Goal: Information Seeking & Learning: Learn about a topic

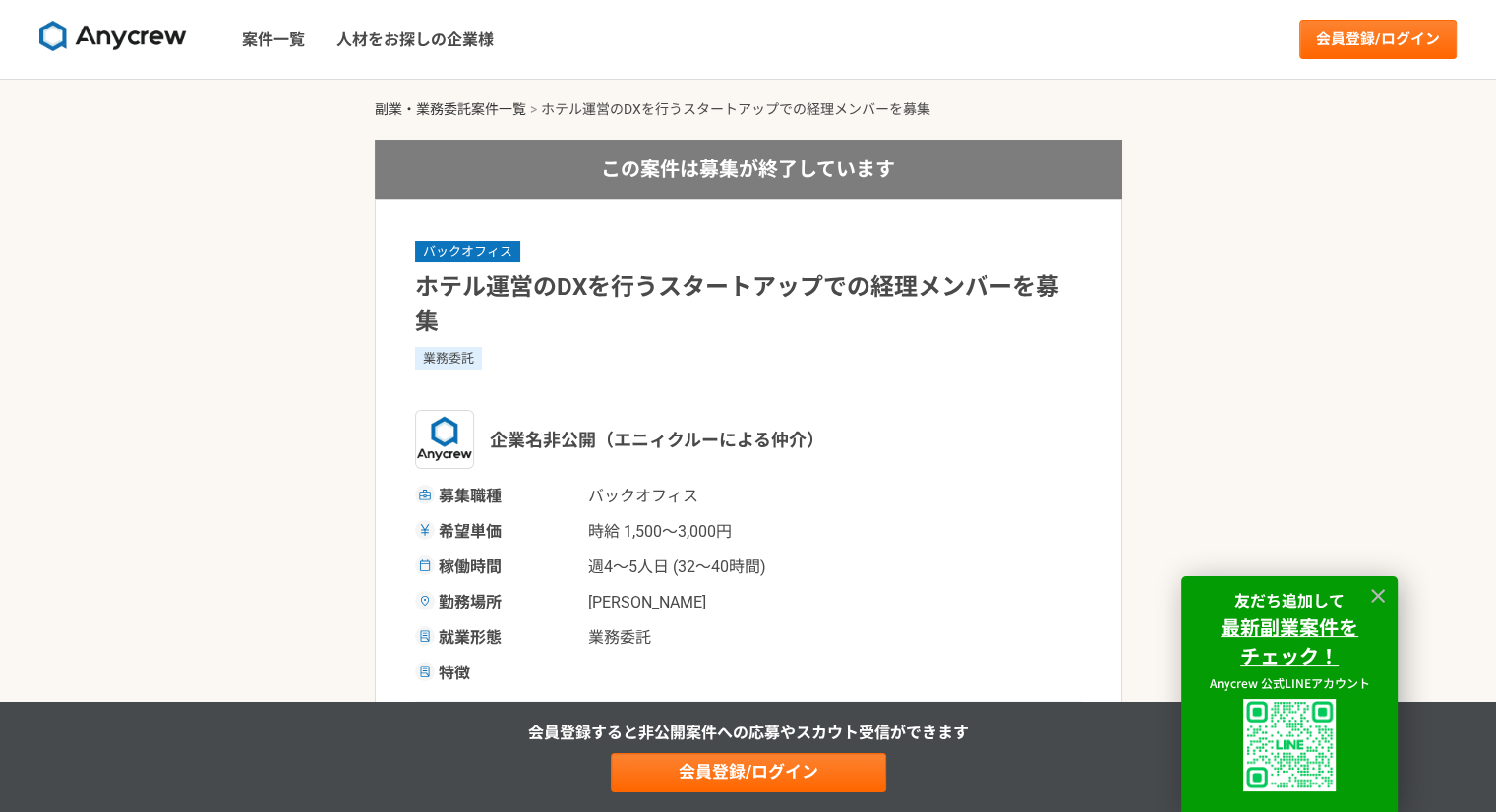
click at [506, 110] on link "副業・業務委託案件一覧" at bounding box center [450, 109] width 152 height 16
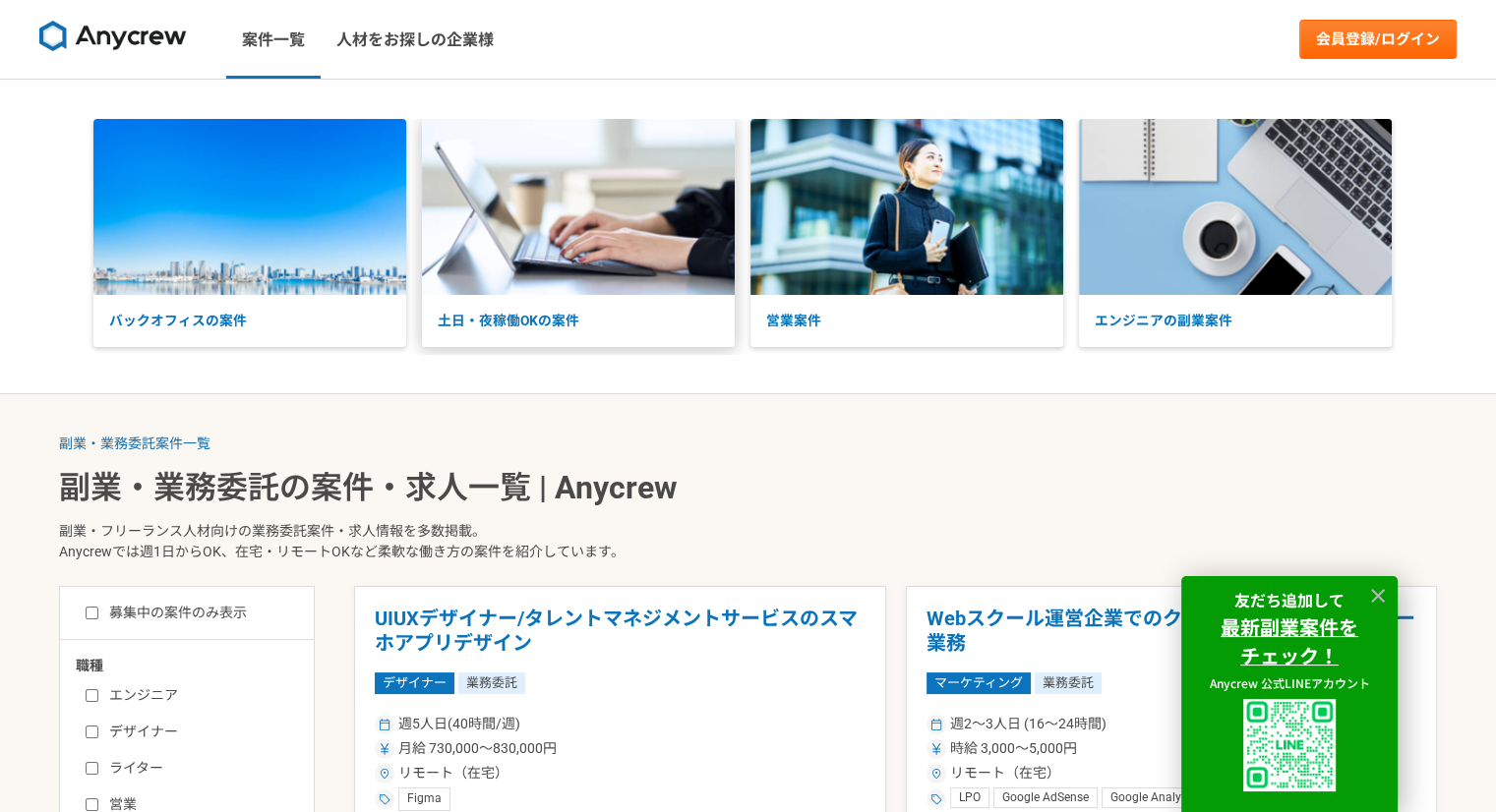
scroll to position [393, 0]
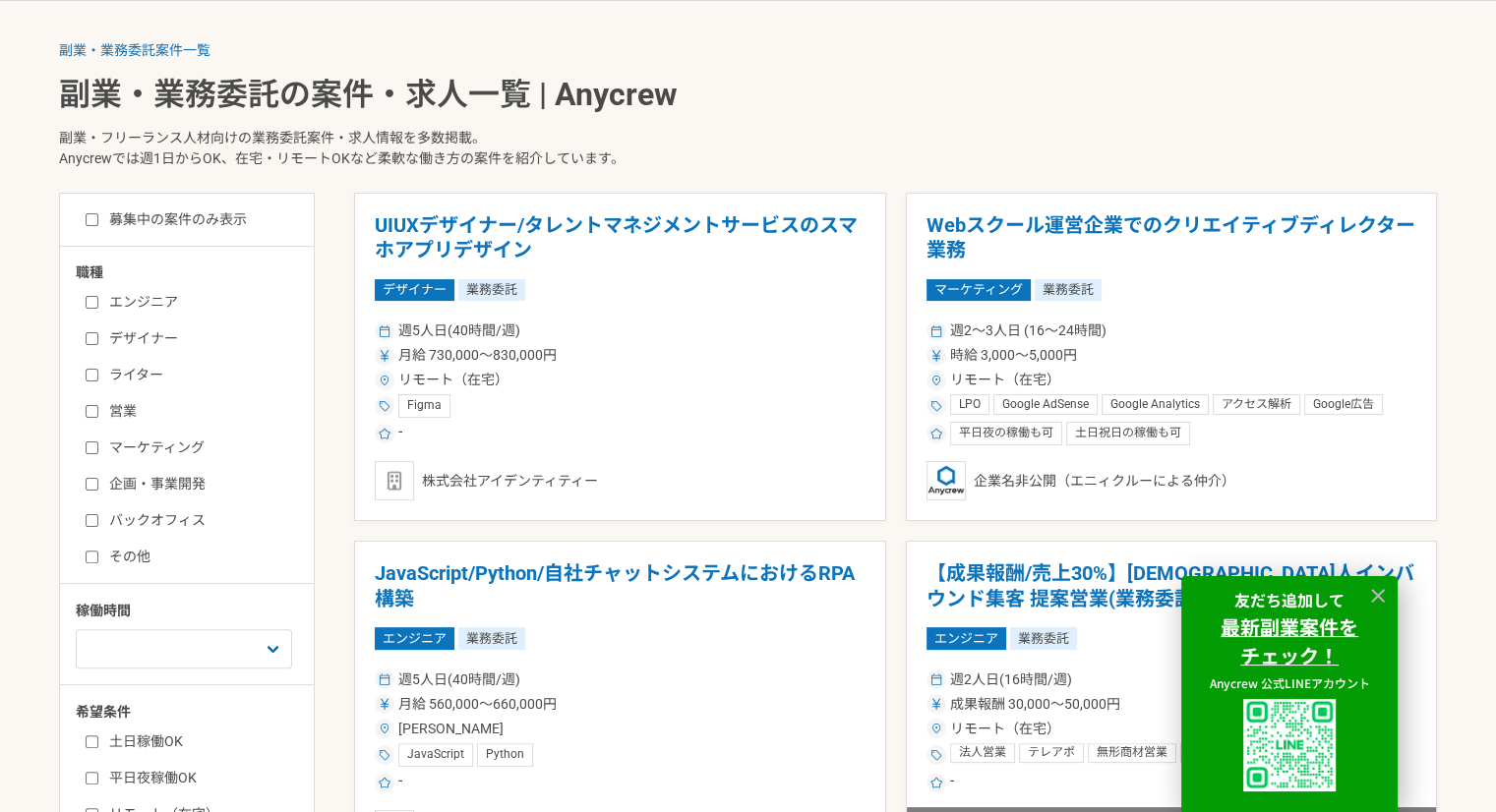
click at [161, 512] on label "バックオフィス" at bounding box center [198, 520] width 226 height 21
click at [98, 514] on input "バックオフィス" at bounding box center [91, 520] width 13 height 13
checkbox input "true"
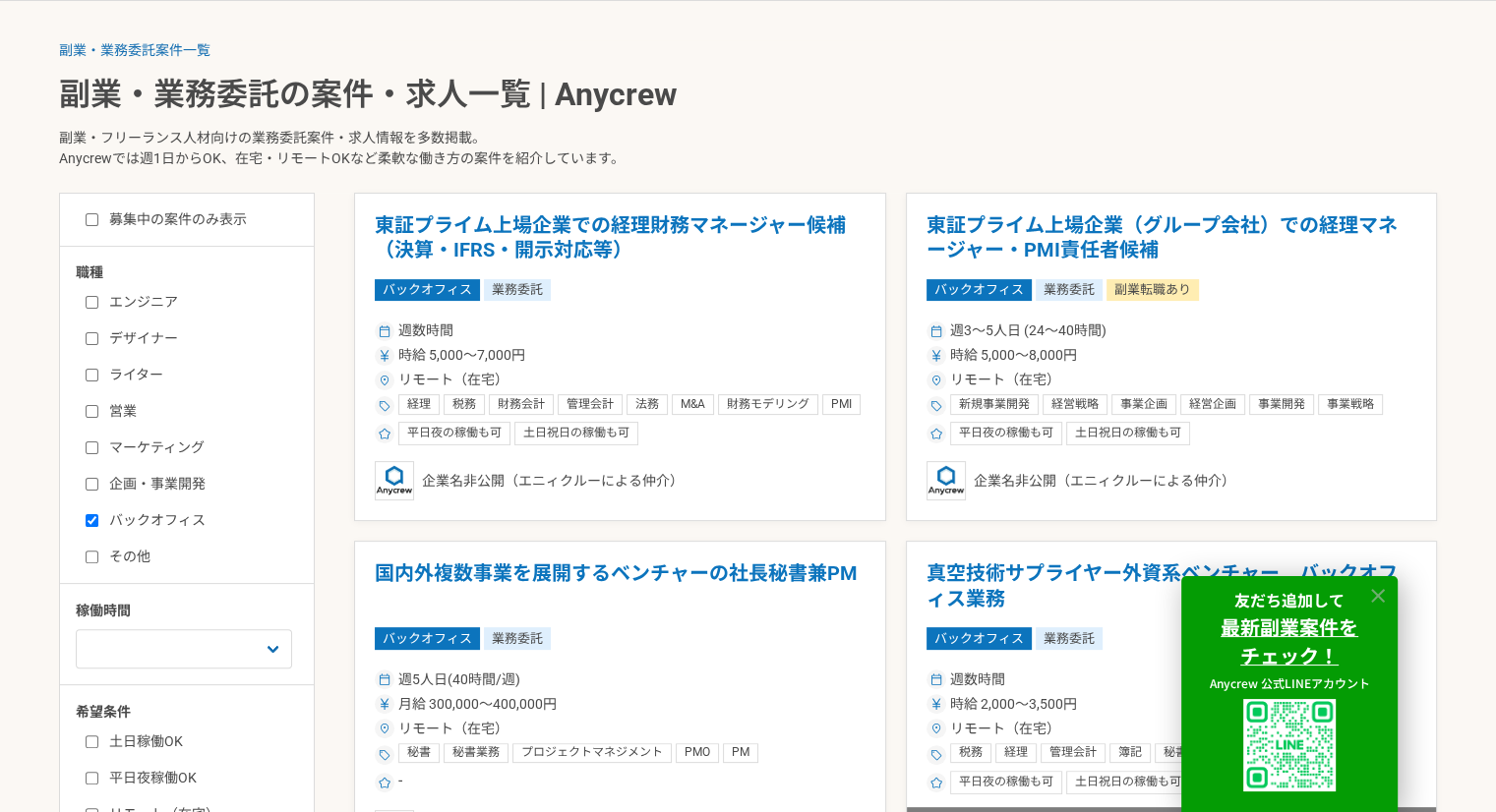
click at [1376, 594] on icon at bounding box center [1378, 596] width 14 height 14
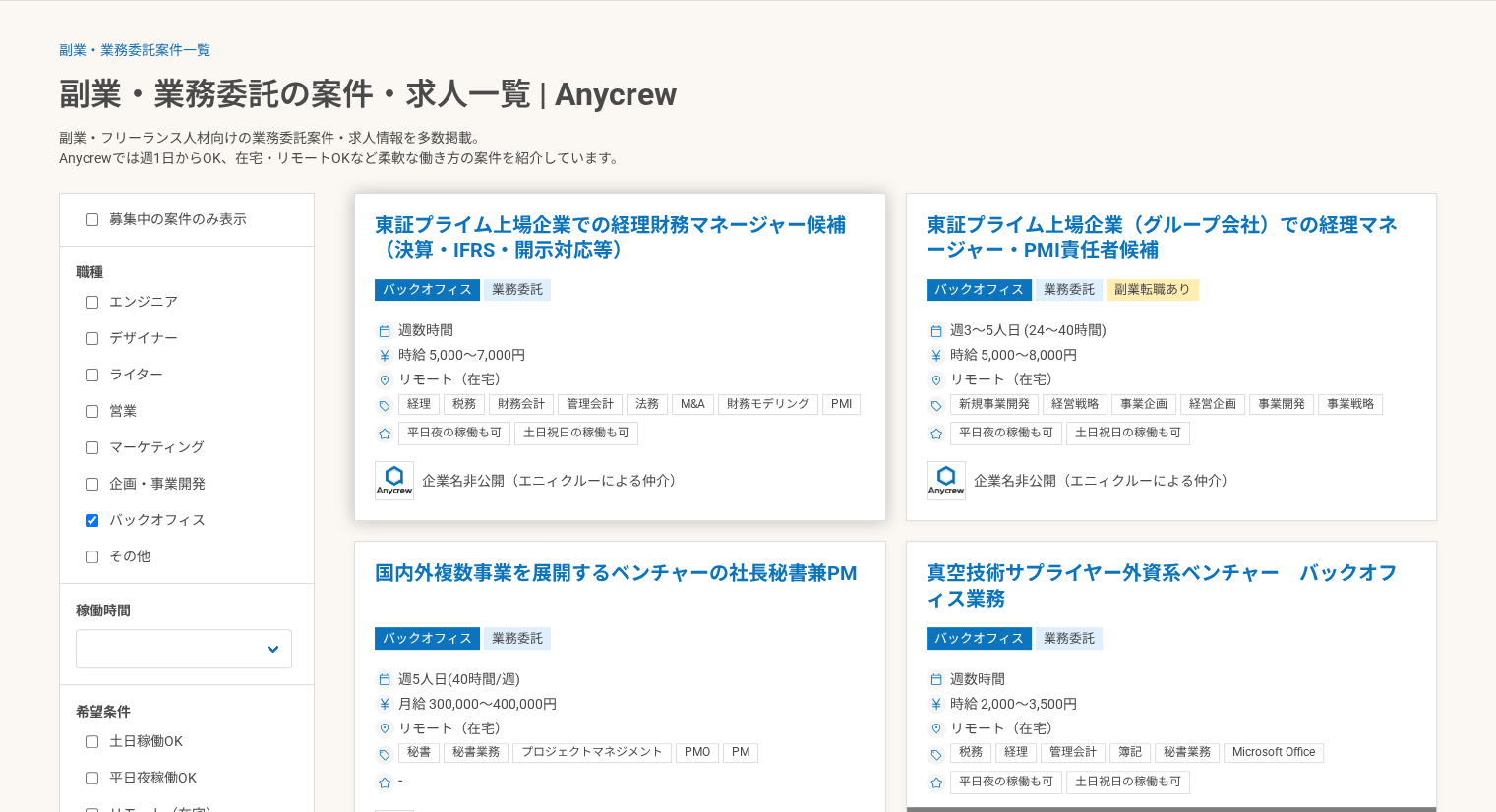
click at [624, 307] on article "東証プライム上場企業での経理財務マネージャー候補（決算・IFRS・開示対応等） バックオフィス 業務委託 週数時間 時給 5,000〜7,000円 リモート（…" at bounding box center [620, 357] width 532 height 329
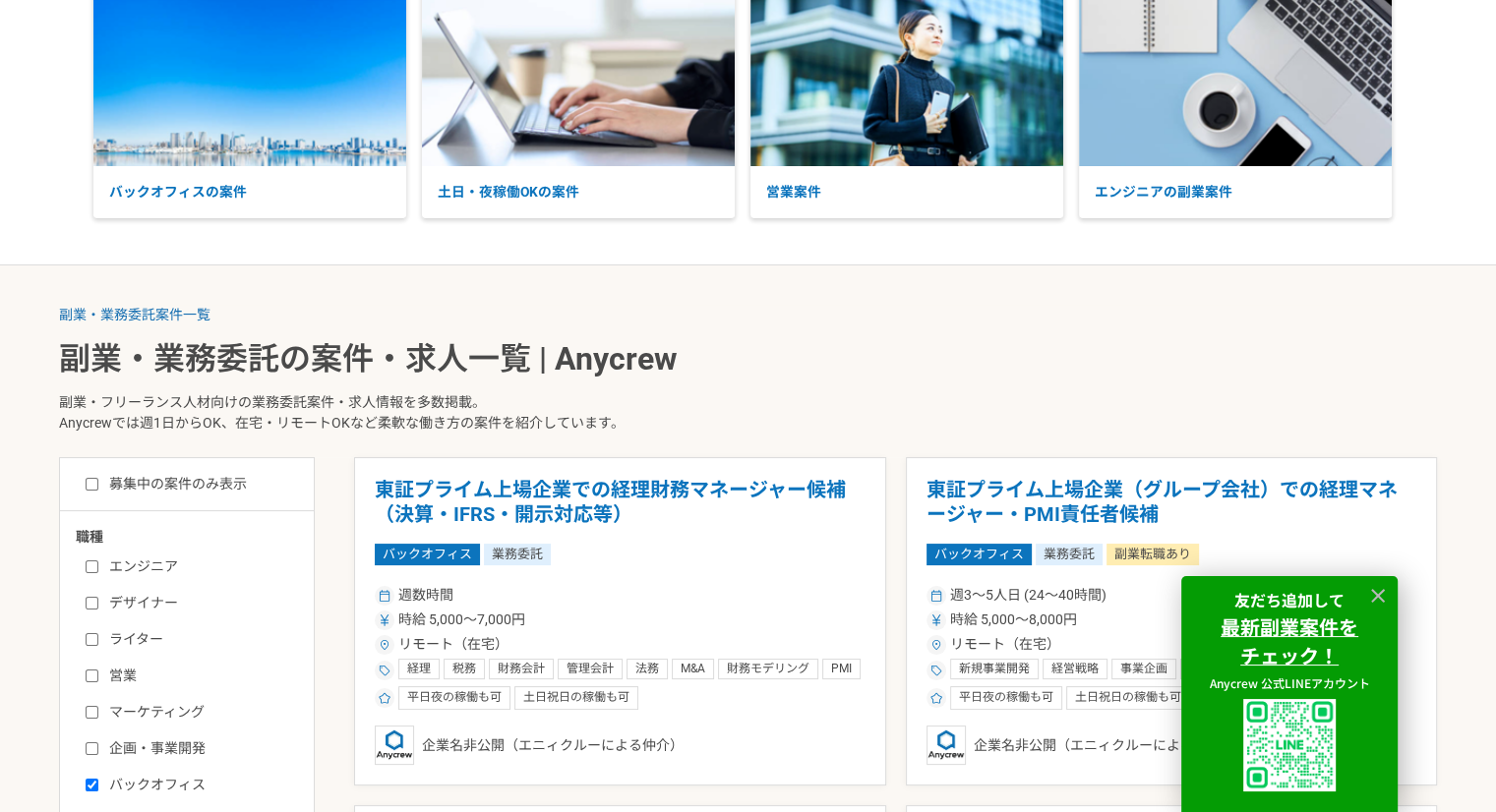
scroll to position [294, 0]
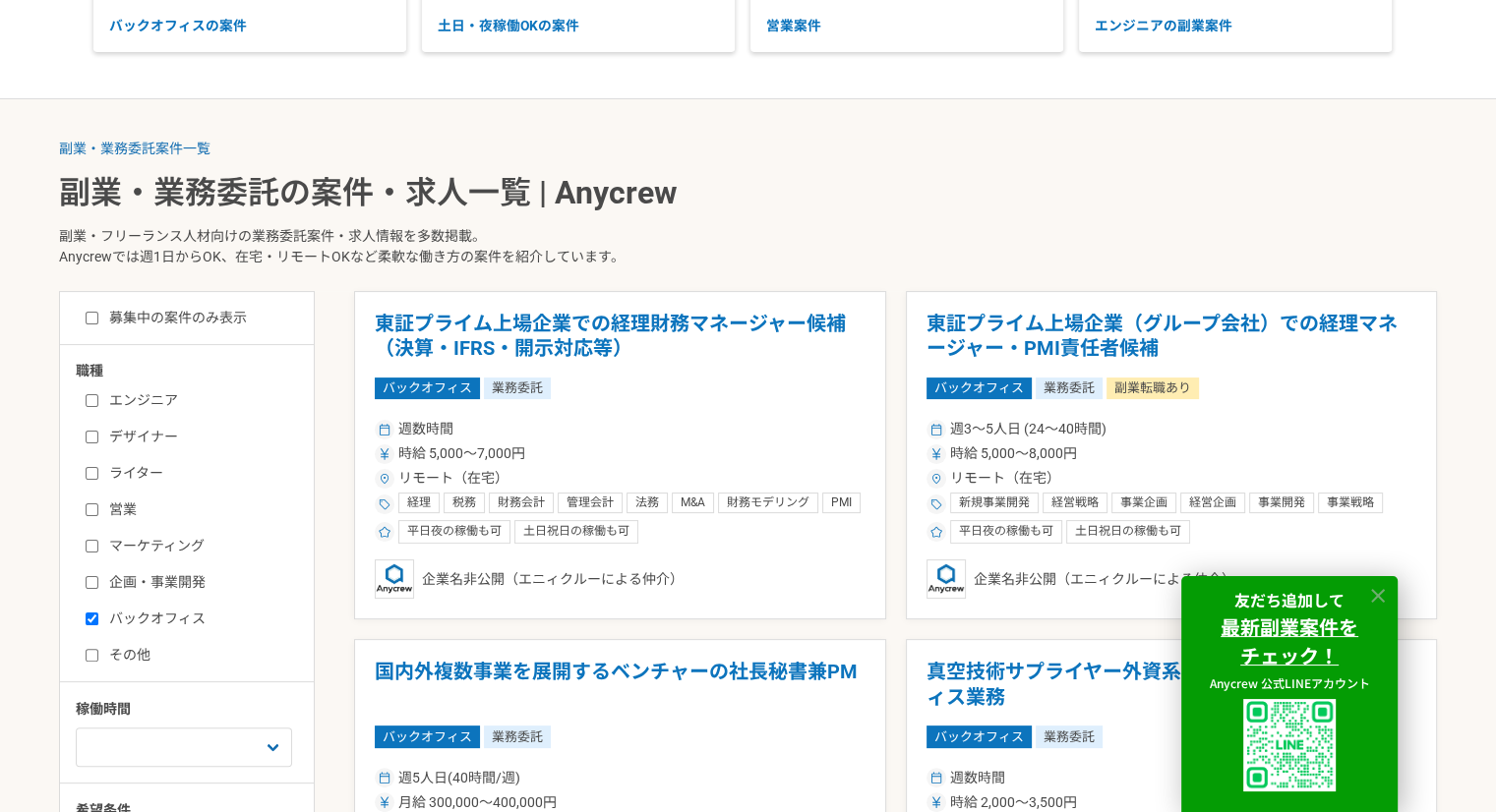
click at [1384, 594] on icon at bounding box center [1378, 596] width 23 height 23
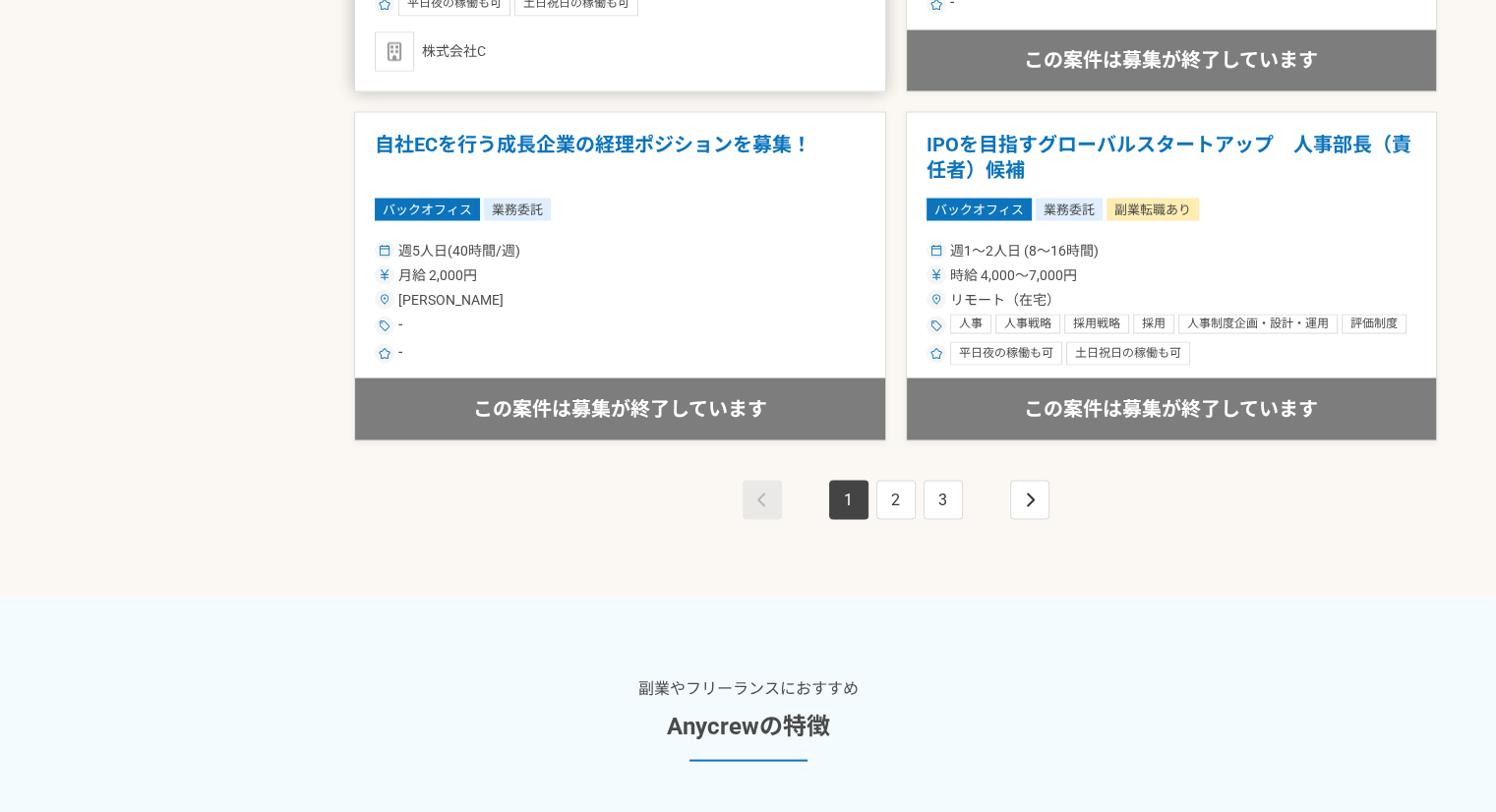
scroll to position [3734, 0]
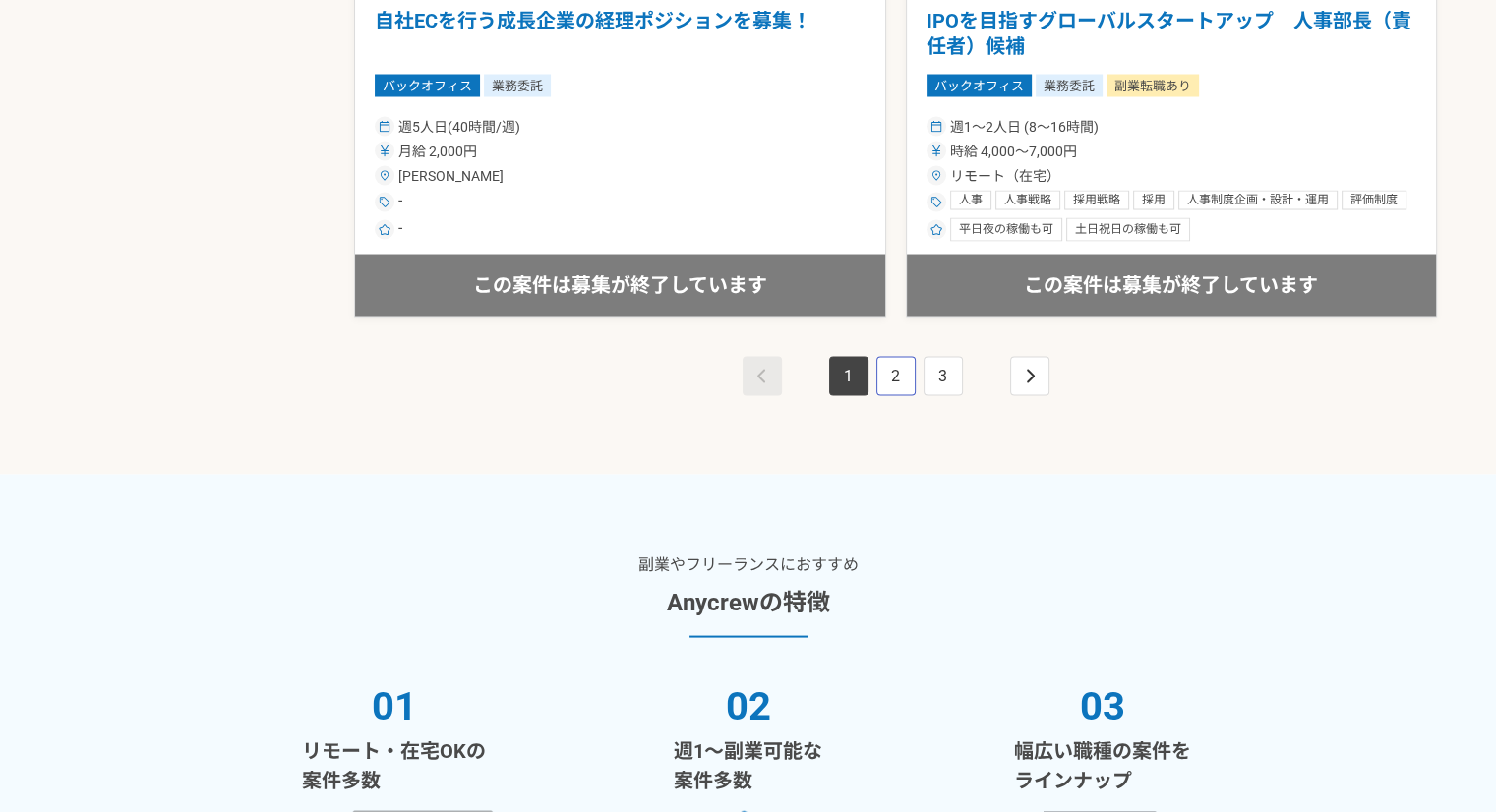
click at [909, 375] on link "2" at bounding box center [896, 376] width 40 height 40
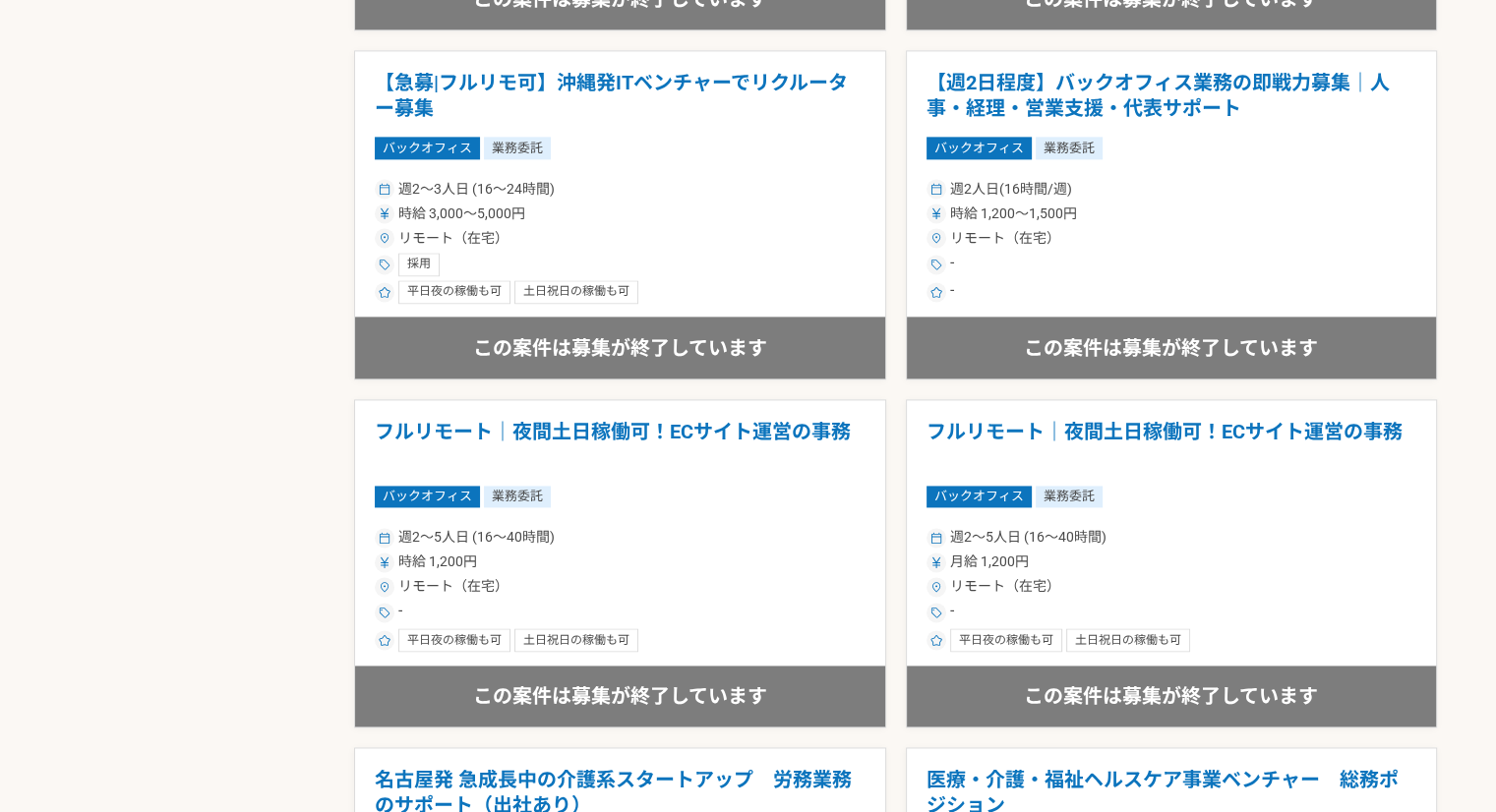
scroll to position [2261, 0]
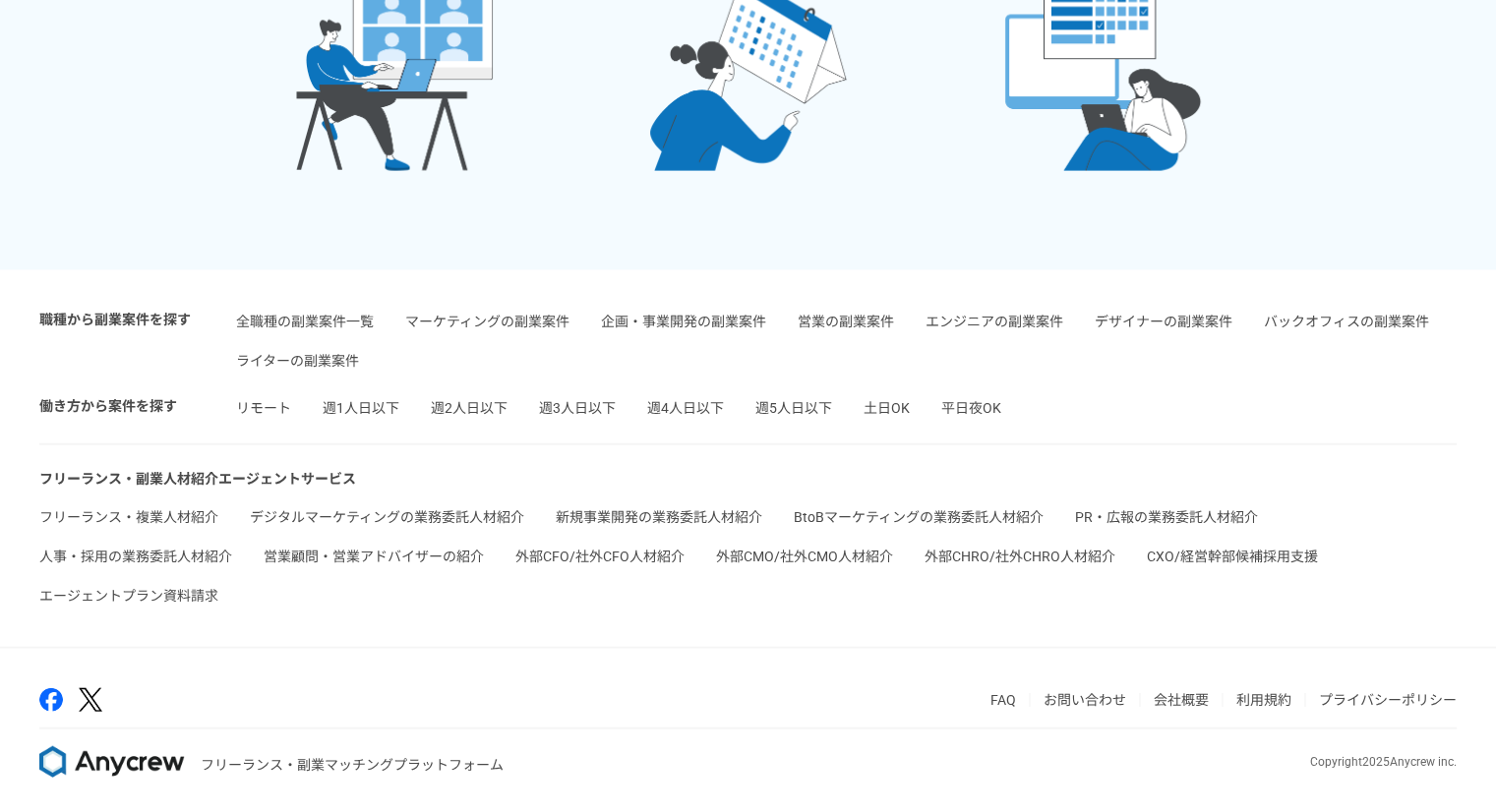
scroll to position [393, 0]
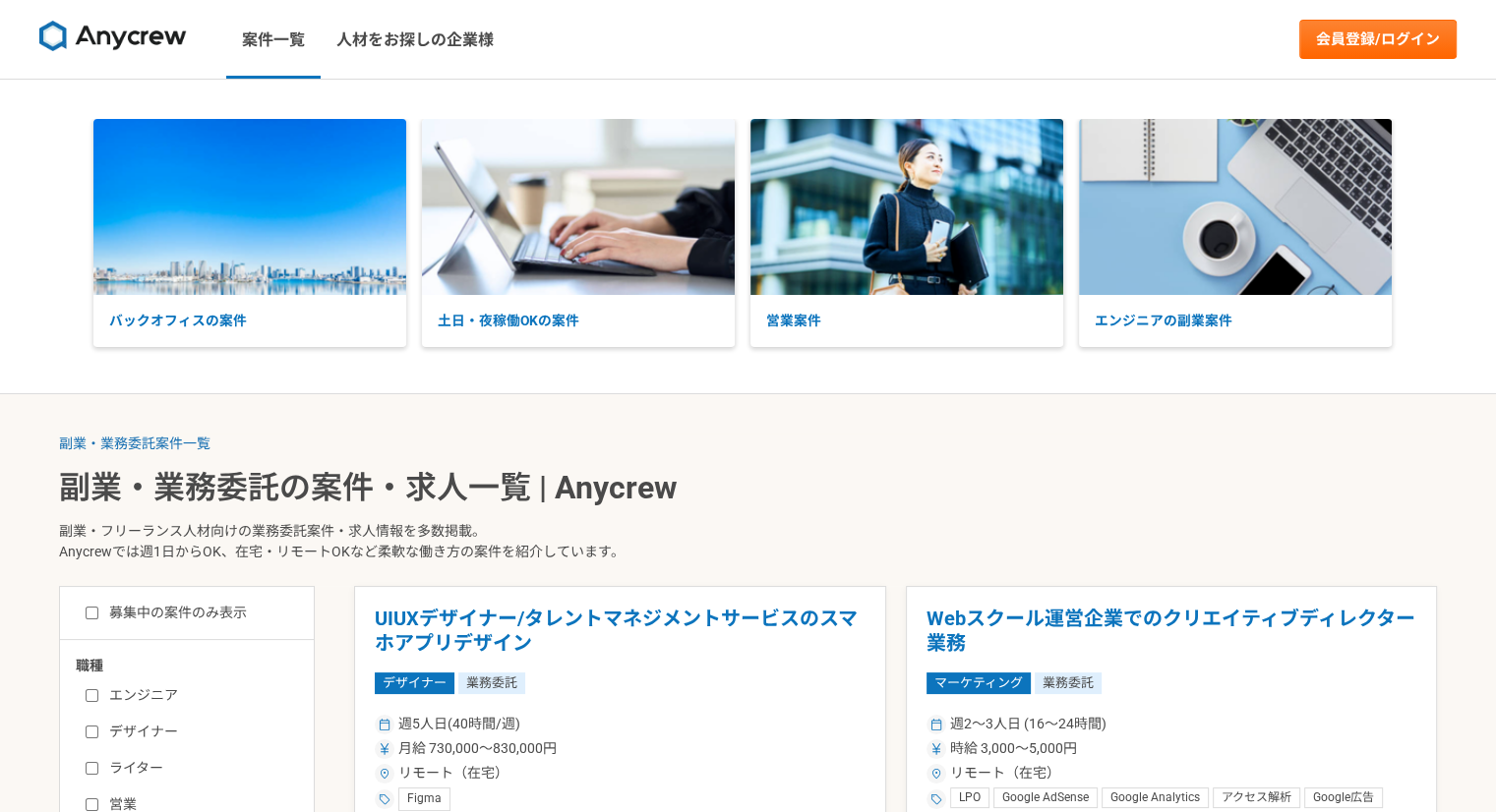
scroll to position [393, 0]
